Goal: Transaction & Acquisition: Purchase product/service

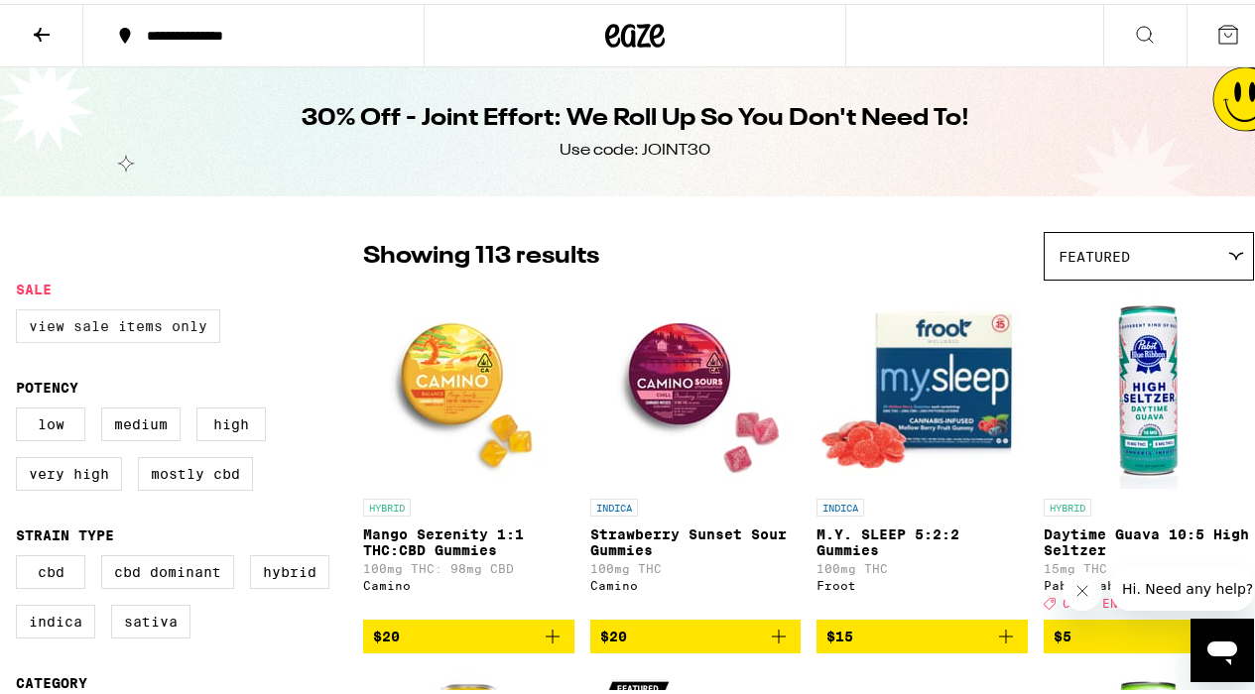
click at [161, 326] on label "View Sale Items Only" at bounding box center [118, 323] width 204 height 34
click at [21, 309] on input "View Sale Items Only" at bounding box center [20, 308] width 1 height 1
checkbox input "true"
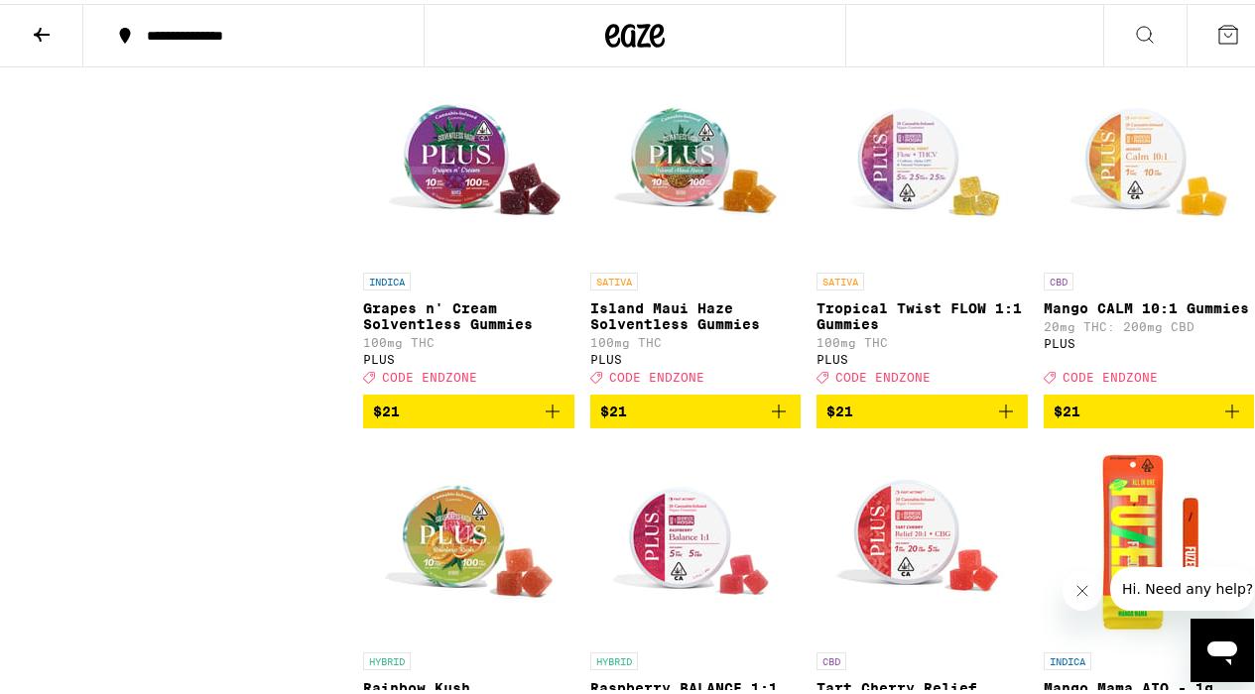
scroll to position [834, 0]
